Goal: Communication & Community: Participate in discussion

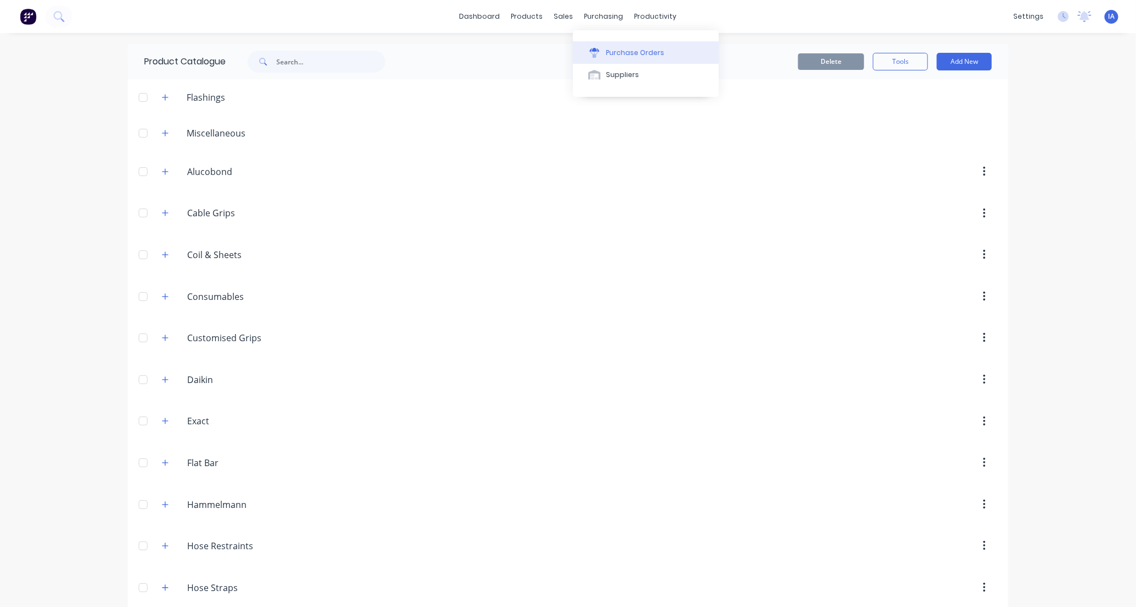
click at [623, 53] on div "Purchase Orders" at bounding box center [635, 53] width 58 height 10
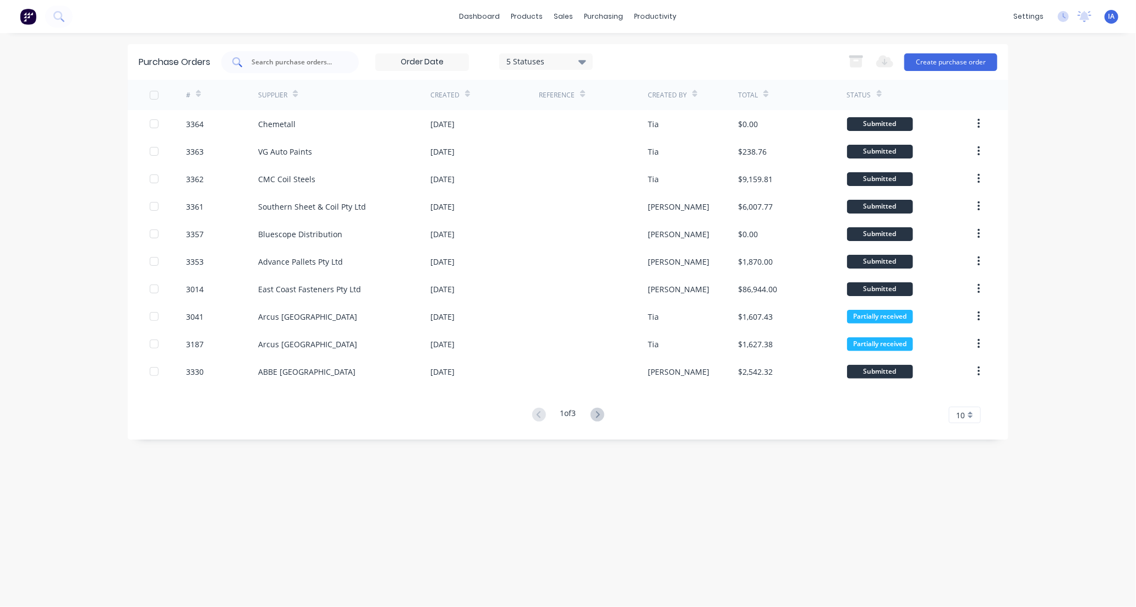
click at [284, 61] on input "text" at bounding box center [296, 62] width 91 height 11
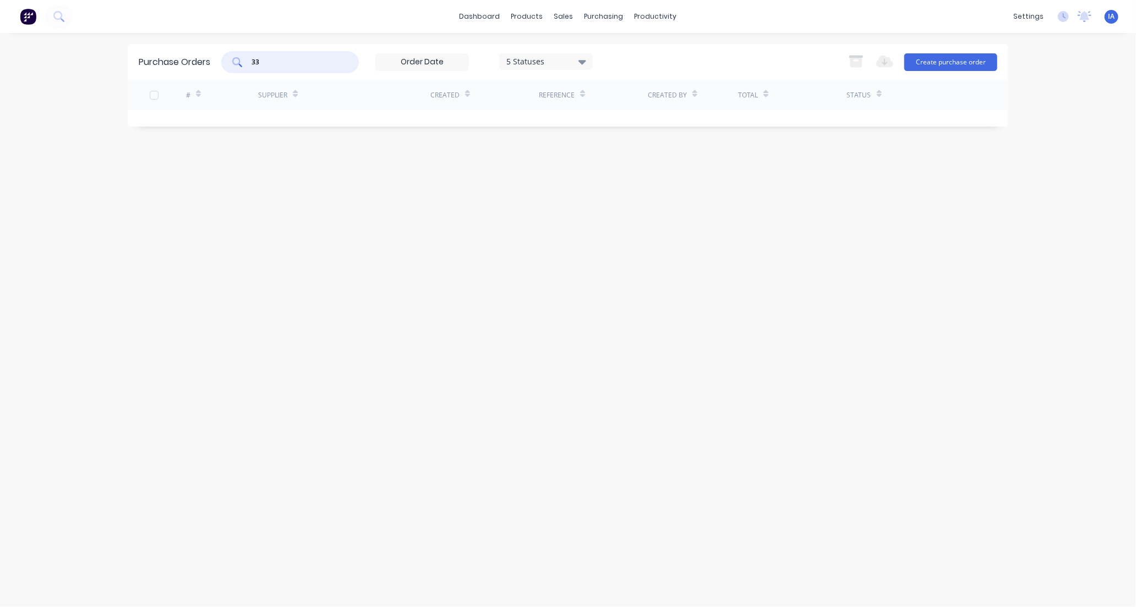
type input "3"
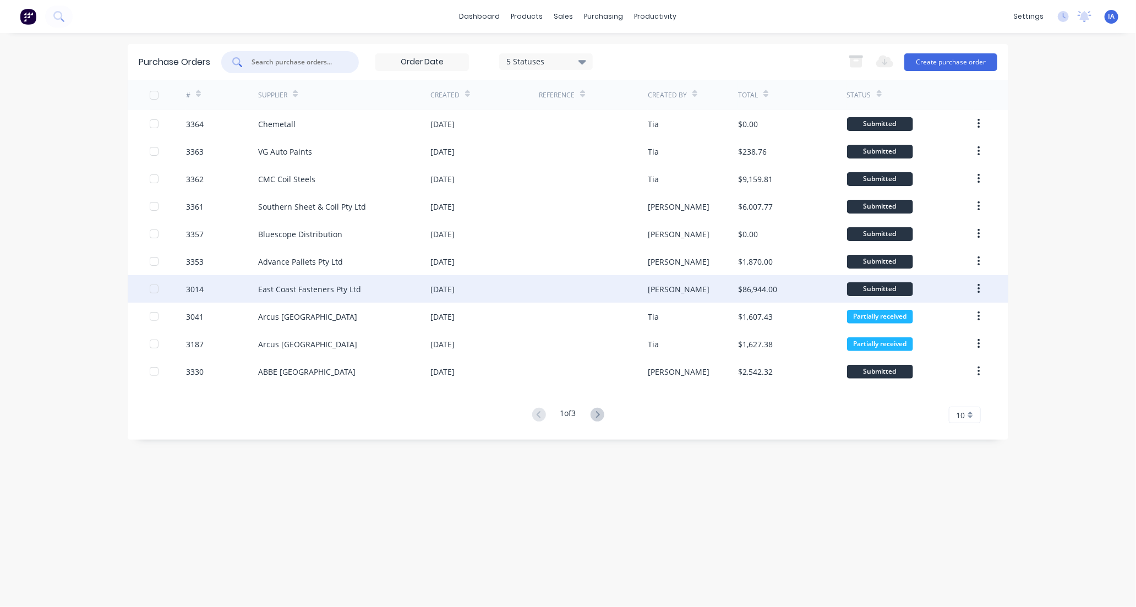
click at [311, 290] on div "East Coast Fasteners Pty Ltd" at bounding box center [309, 290] width 103 height 12
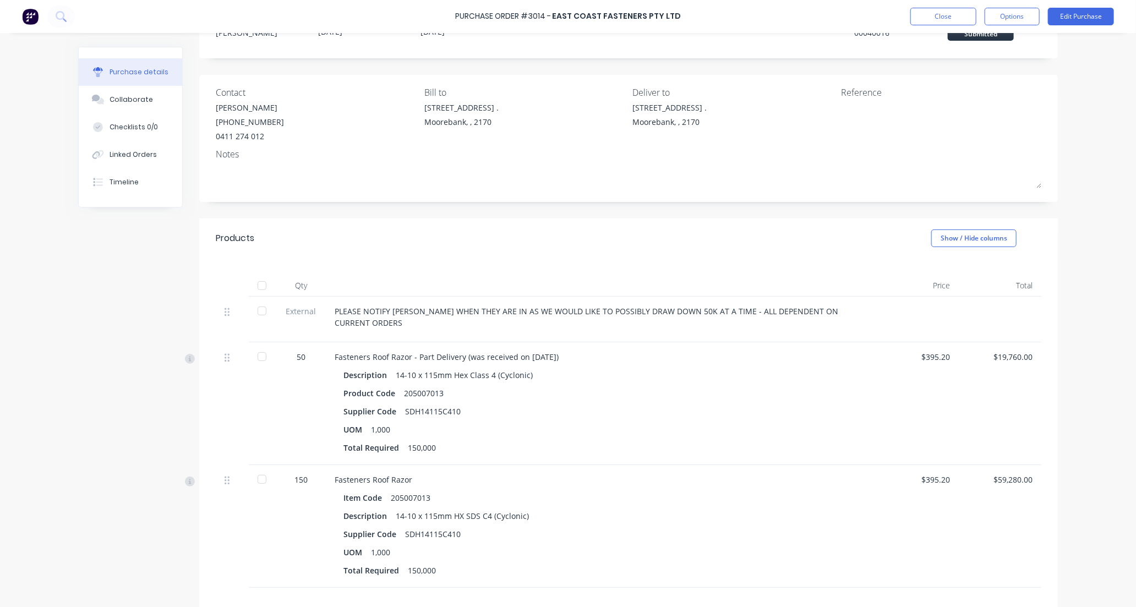
scroll to position [122, 0]
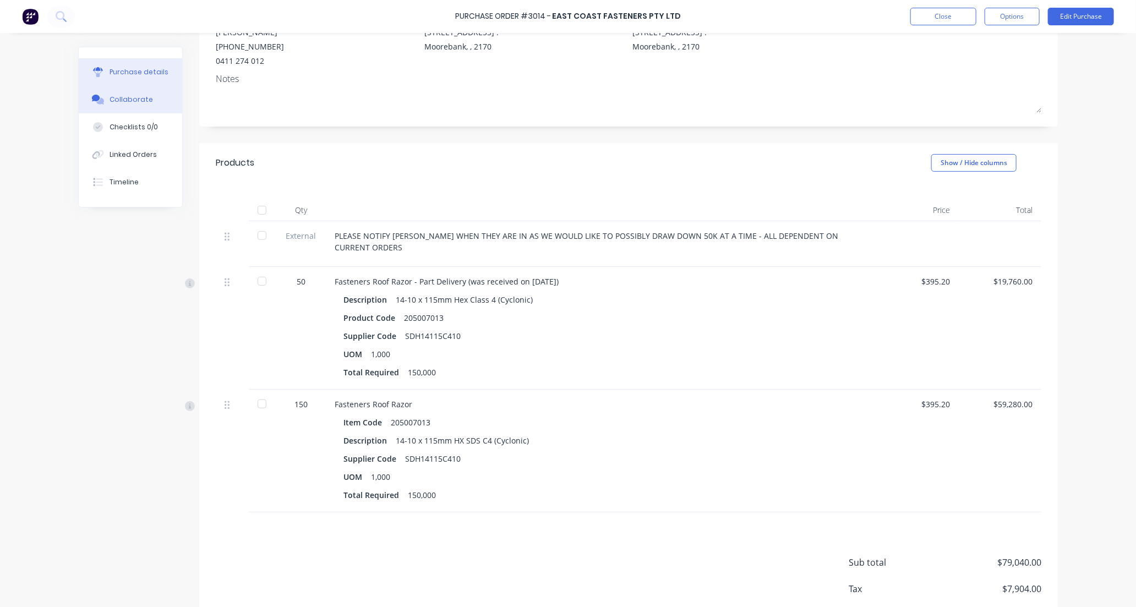
click at [137, 98] on div "Collaborate" at bounding box center [131, 100] width 43 height 10
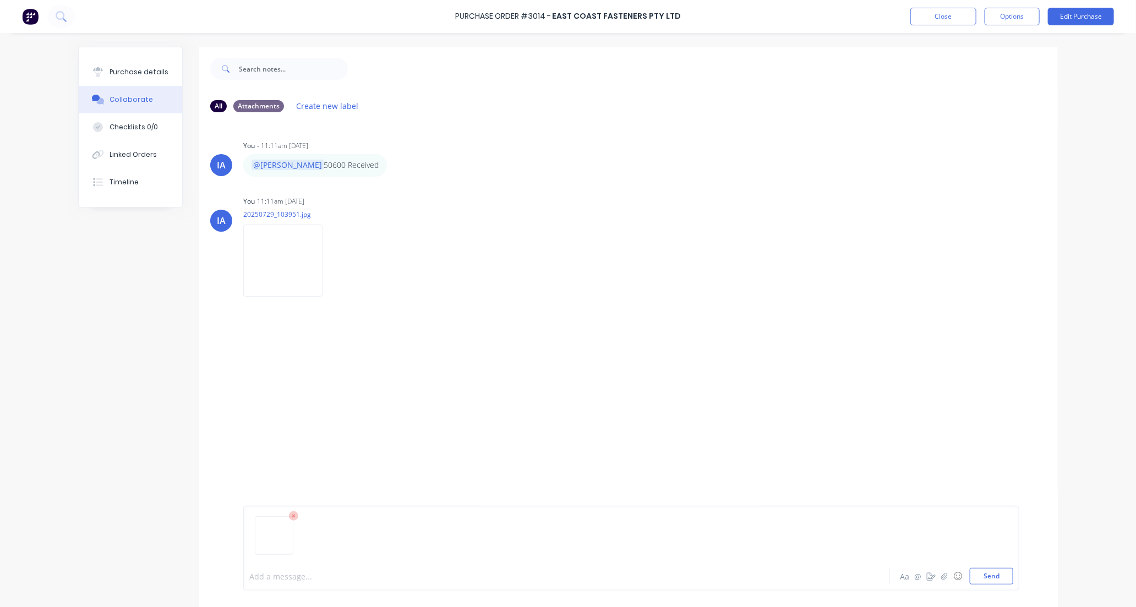
click at [261, 579] on div at bounding box center [536, 577] width 573 height 12
click at [399, 576] on span "Only 20000 recieved, [DATE] 14-14X115" at bounding box center [394, 577] width 143 height 10
click at [448, 577] on div "@[PERSON_NAME] Only 20000 recieved, [DATE] (14-14X115" at bounding box center [536, 577] width 573 height 12
click at [576, 417] on div "IA You - 11:11am [DATE] @[PERSON_NAME] 50600 Received Labels Edit Delete IA You…" at bounding box center [628, 341] width 859 height 441
click at [989, 577] on button "Send" at bounding box center [991, 576] width 43 height 17
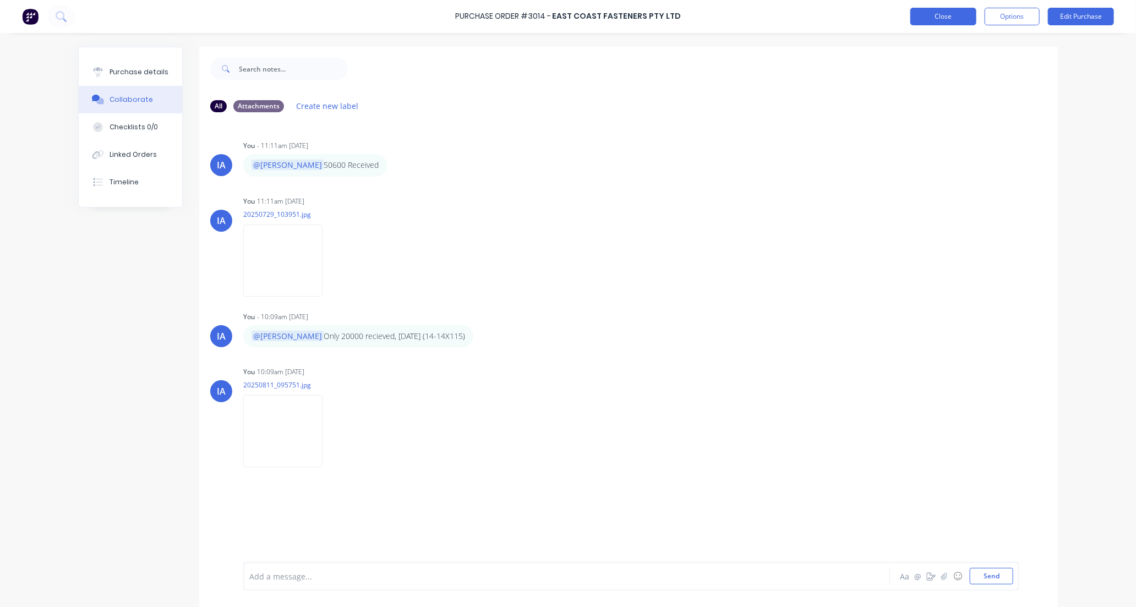
click at [937, 17] on button "Close" at bounding box center [944, 17] width 66 height 18
